Goal: Information Seeking & Learning: Find specific fact

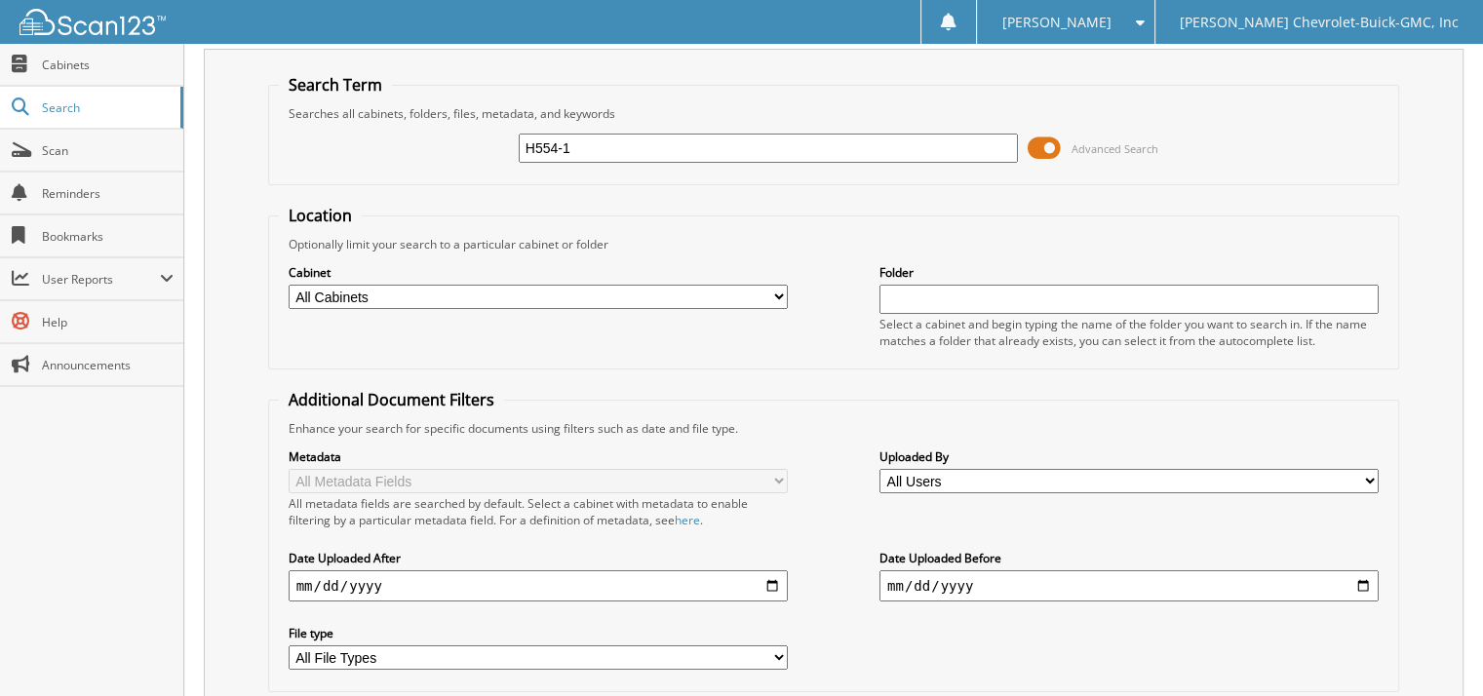
scroll to position [172, 0]
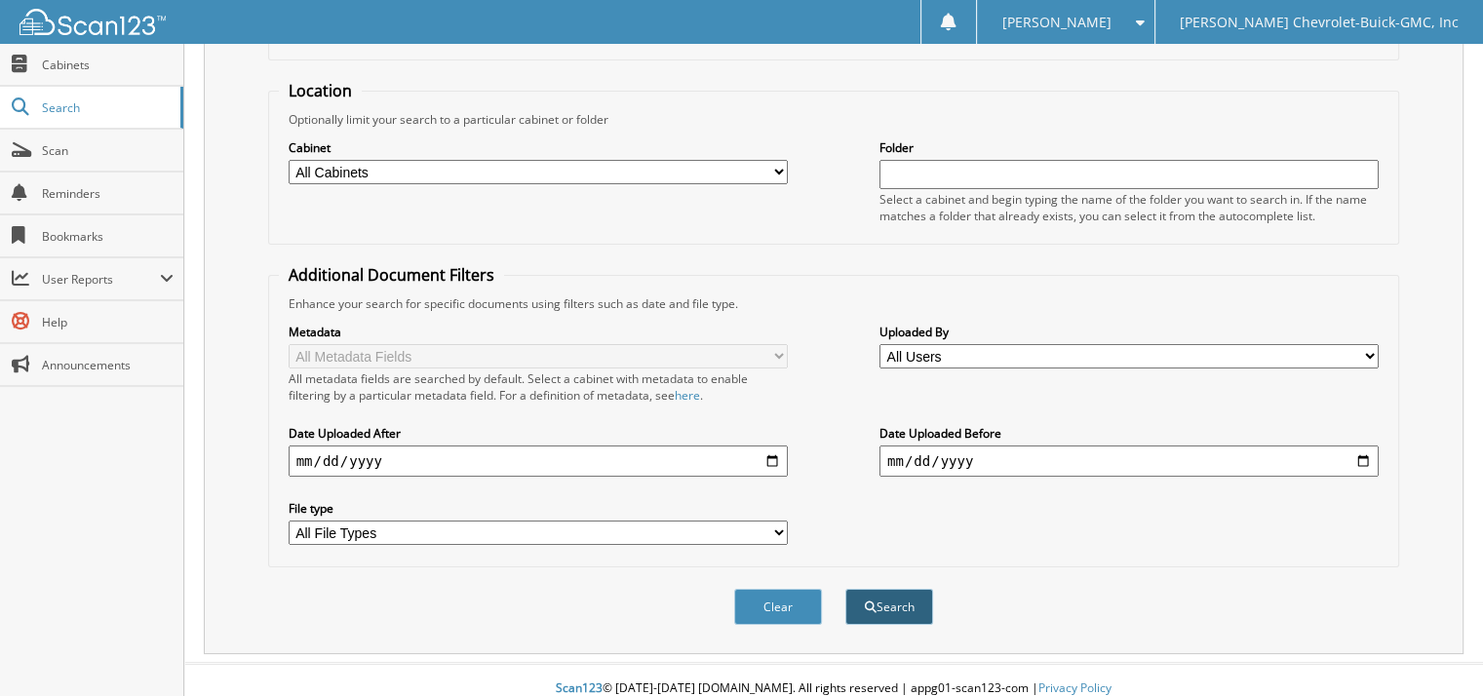
type input "H554-1"
click at [900, 596] on button "Search" at bounding box center [889, 607] width 88 height 36
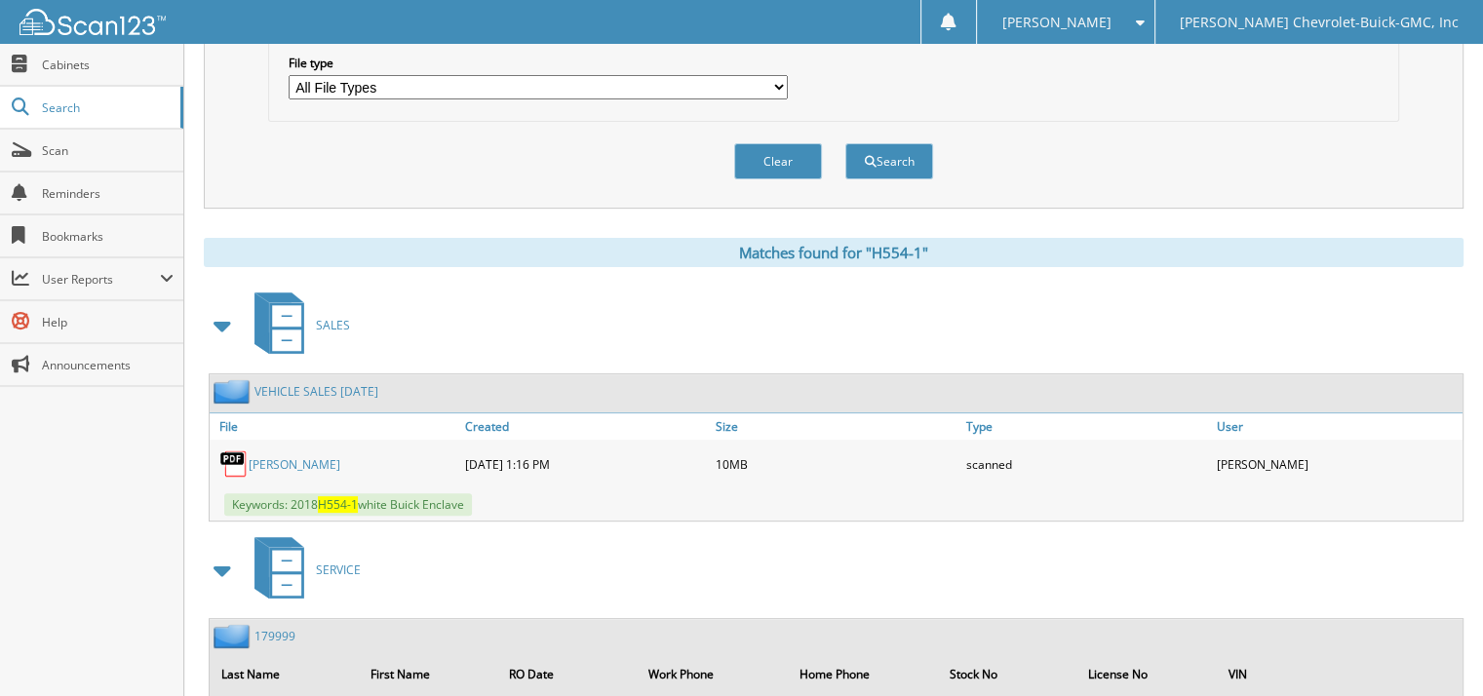
scroll to position [862, 0]
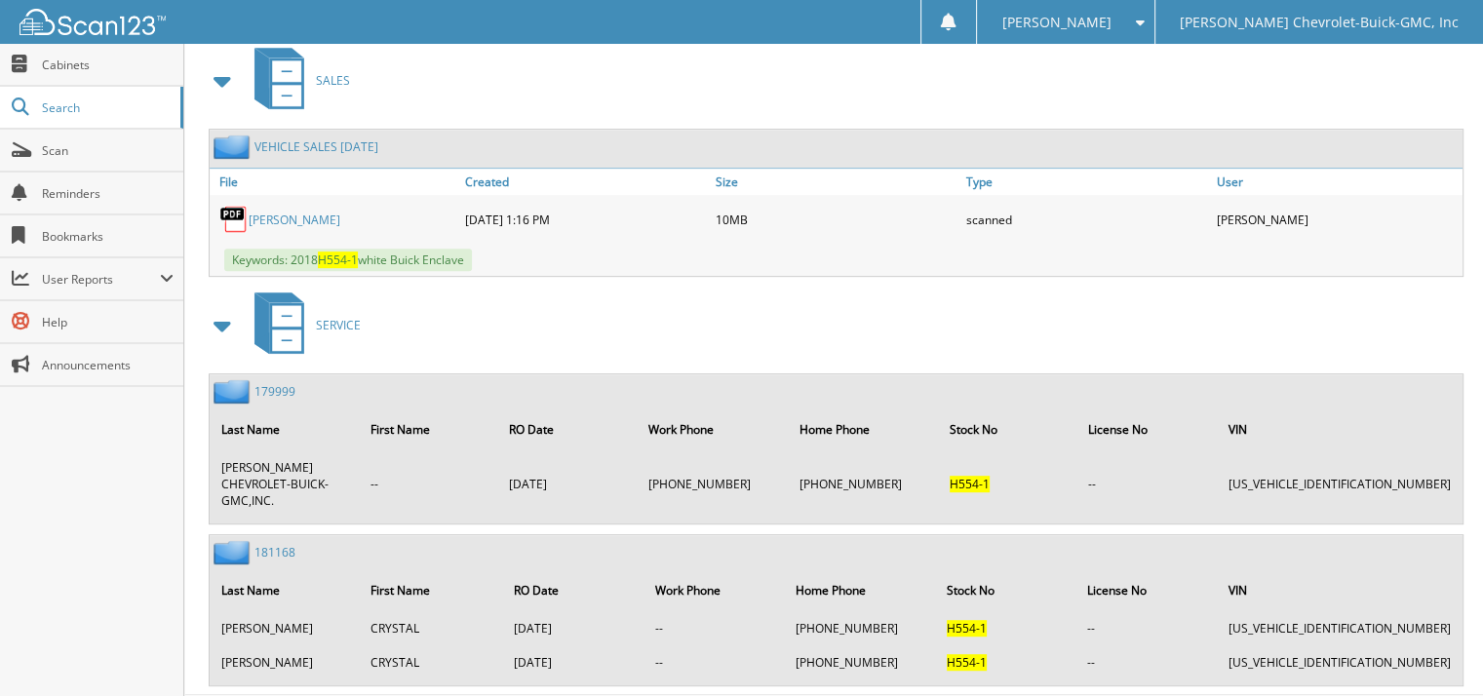
click at [321, 212] on link "[PERSON_NAME]" at bounding box center [295, 220] width 92 height 17
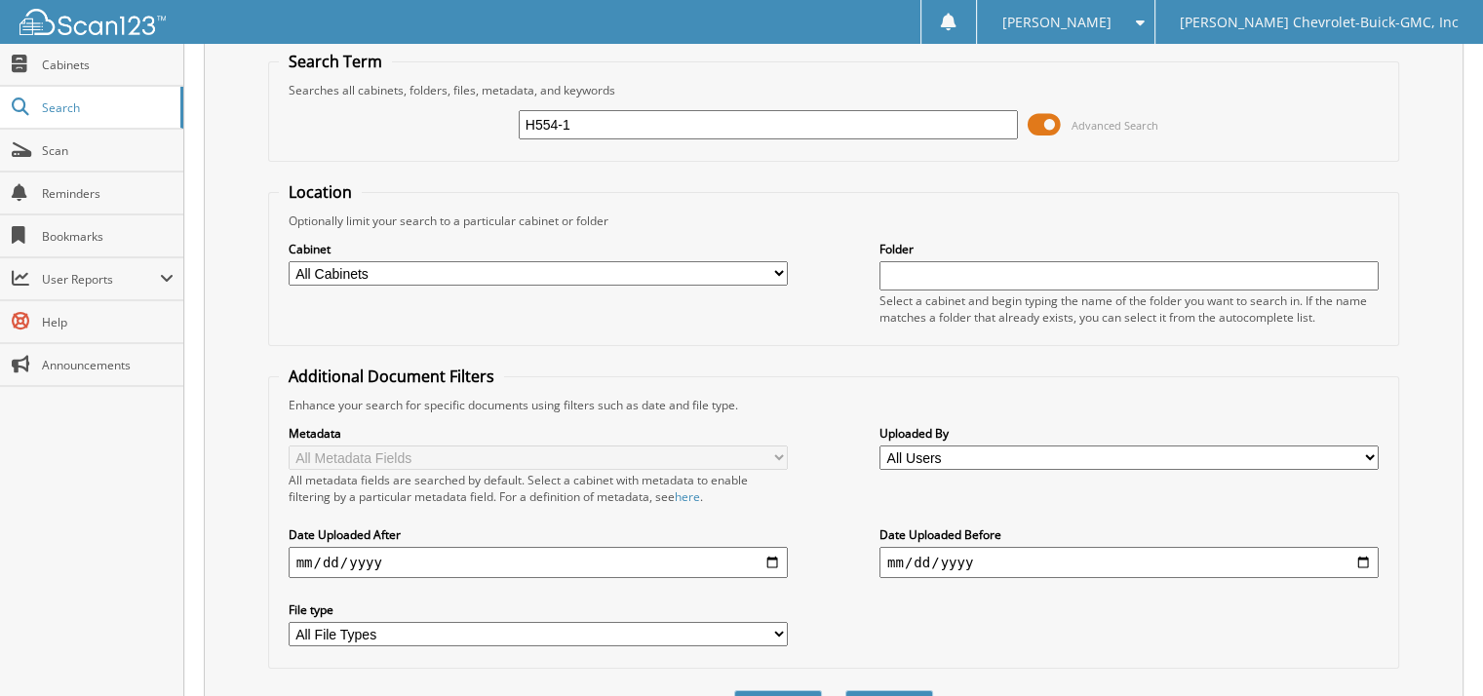
scroll to position [0, 0]
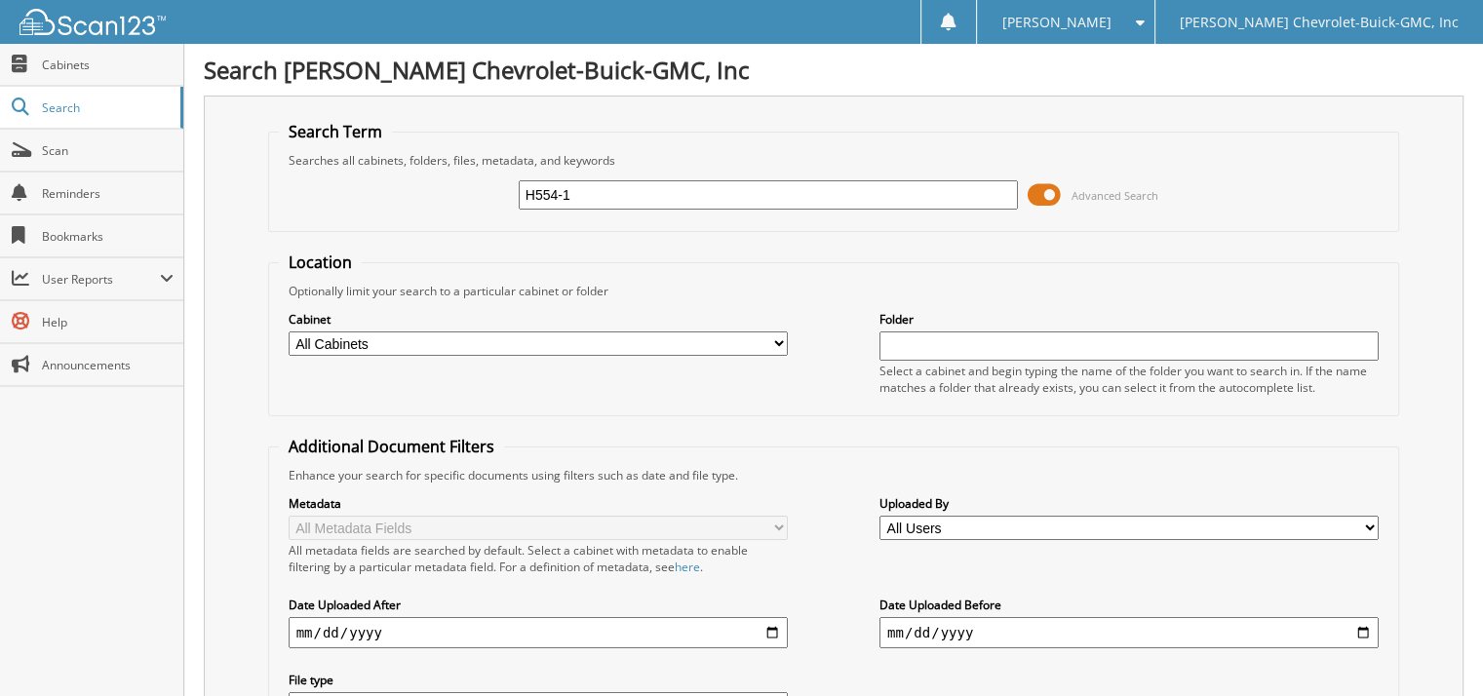
drag, startPoint x: 577, startPoint y: 187, endPoint x: 476, endPoint y: 214, distance: 104.8
click at [471, 215] on div "H554-1 Advanced Search" at bounding box center [834, 195] width 1111 height 53
type input "h39"
click at [550, 190] on input "h39" at bounding box center [768, 194] width 499 height 29
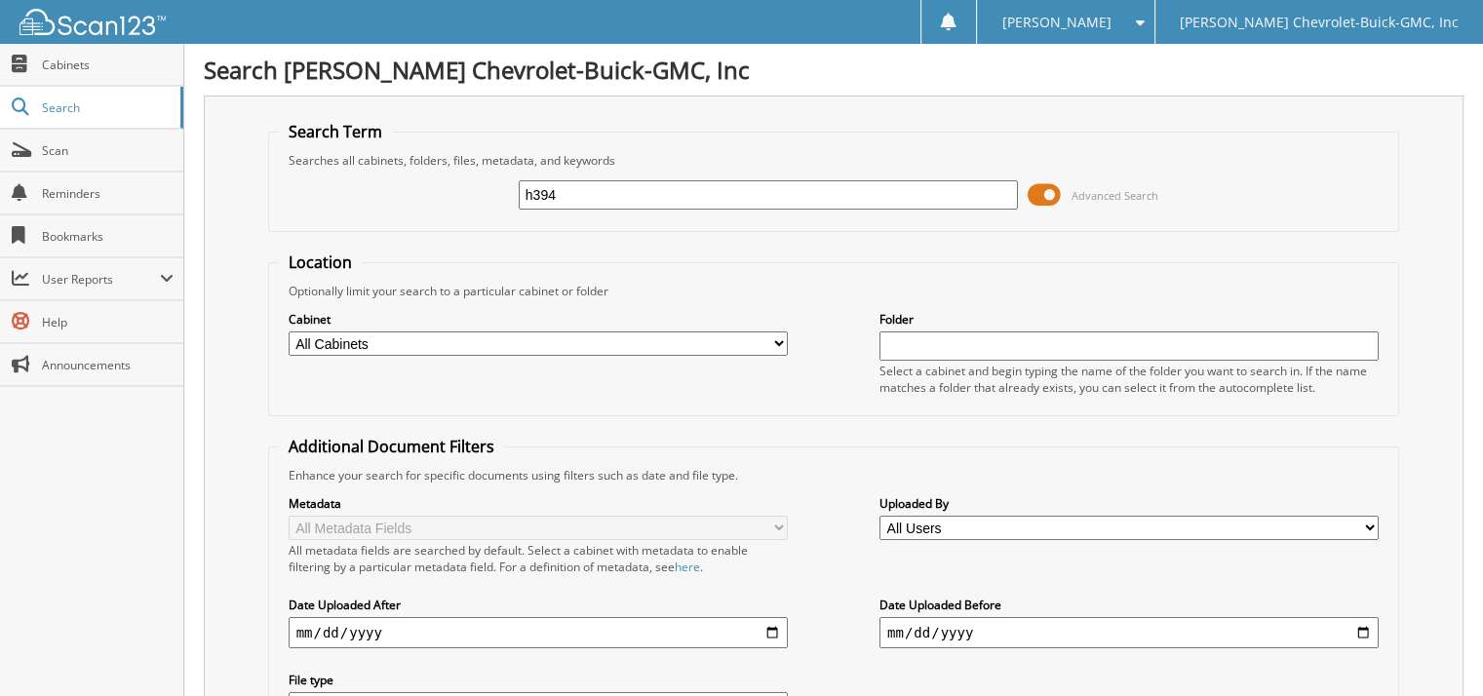
type input "h394"
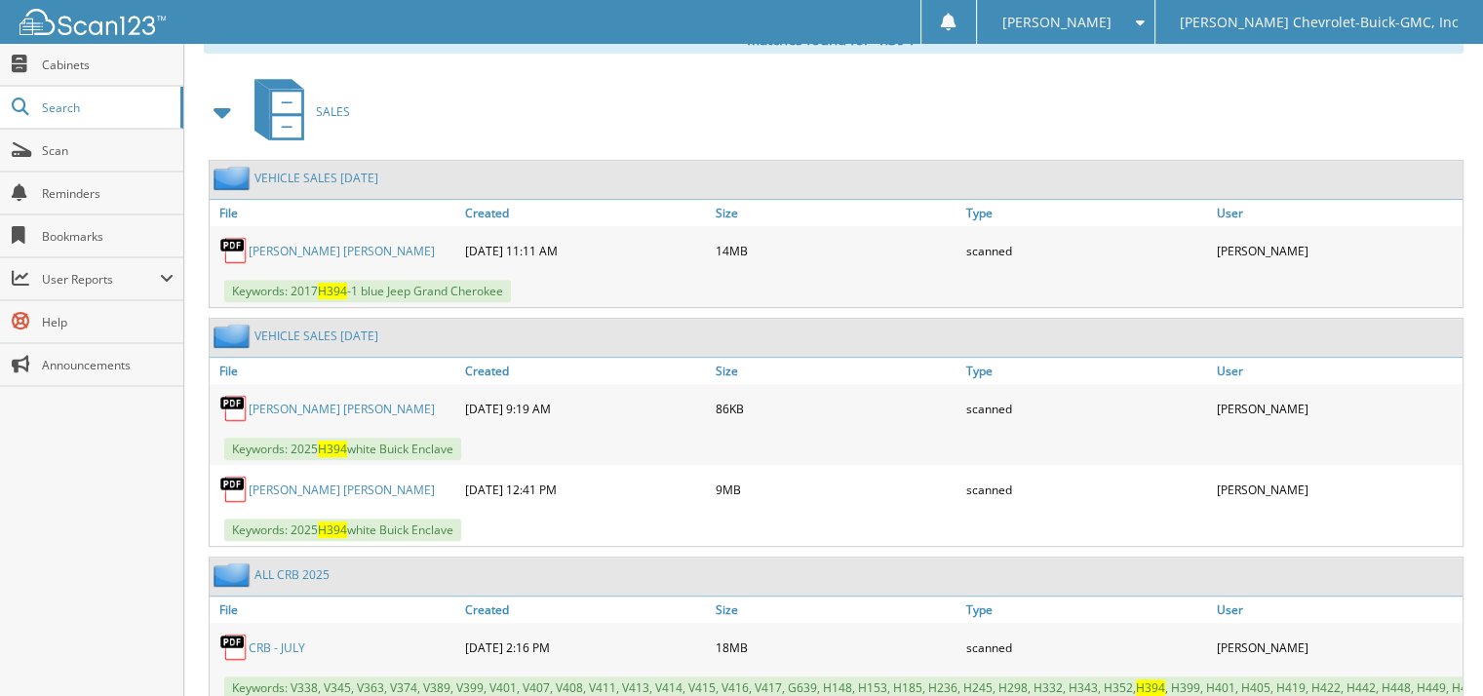
scroll to position [878, 0]
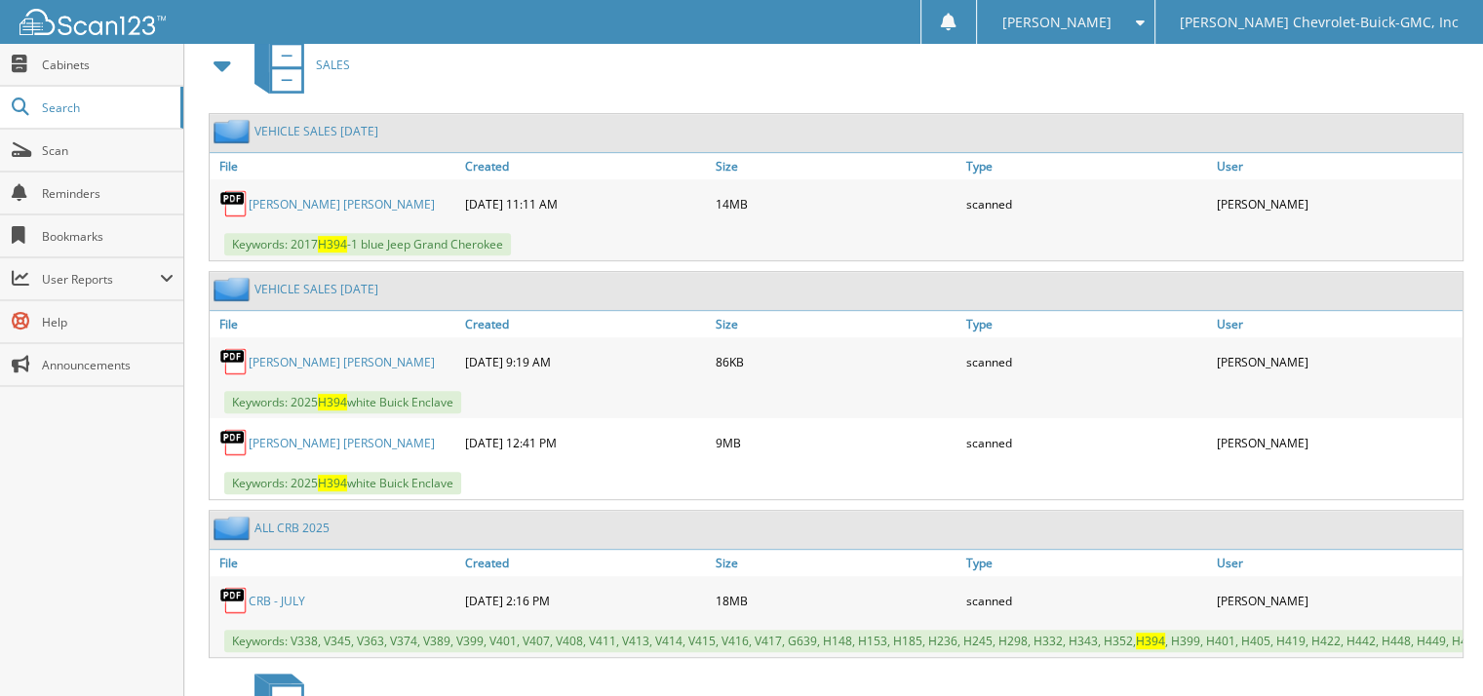
click at [316, 354] on link "DAVIS KEITH YVONNE" at bounding box center [342, 362] width 186 height 17
click at [314, 435] on link "DAVIS KEITH YVONNE" at bounding box center [342, 443] width 186 height 17
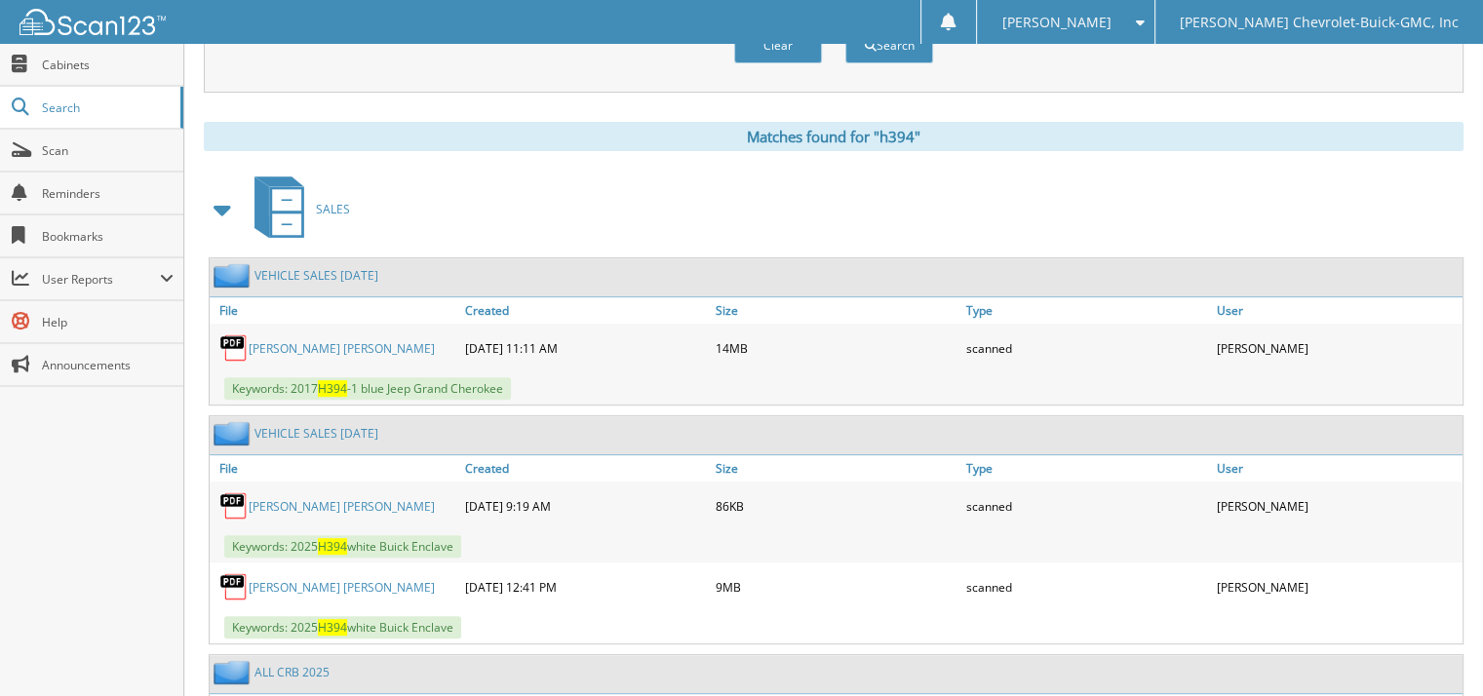
scroll to position [494, 0]
